Goal: Find contact information: Find contact information

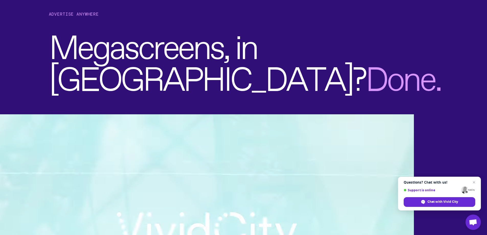
scroll to position [51, 0]
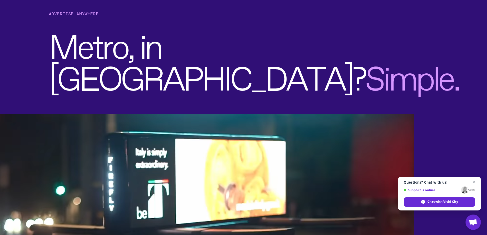
click at [473, 181] on span "Open chat" at bounding box center [474, 182] width 6 height 6
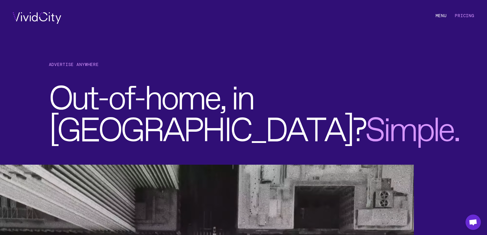
scroll to position [0, 0]
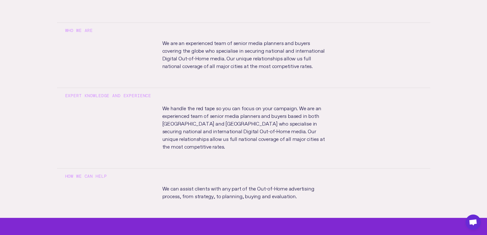
scroll to position [130, 0]
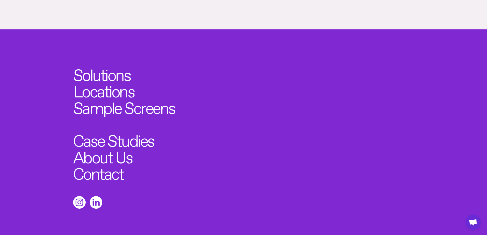
scroll to position [503, 0]
